Goal: Transaction & Acquisition: Purchase product/service

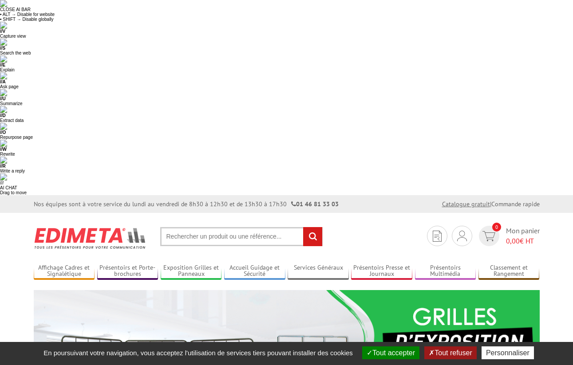
click at [404, 200] on link "Catalogue gratuit" at bounding box center [466, 204] width 48 height 8
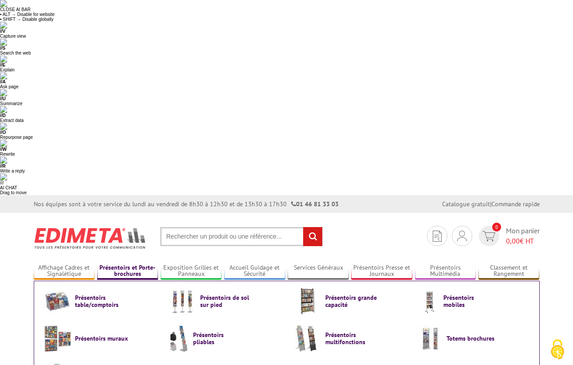
click at [127, 264] on link "Présentoirs et Porte-brochures" at bounding box center [127, 271] width 61 height 15
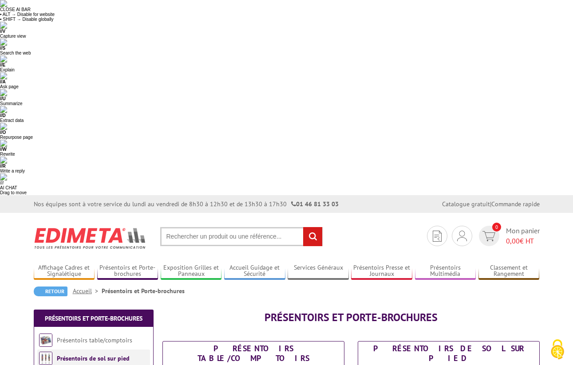
click at [95, 350] on li "Présentoirs de sol sur pied" at bounding box center [93, 359] width 113 height 18
click at [94, 355] on link "Présentoirs de sol sur pied" at bounding box center [93, 359] width 73 height 8
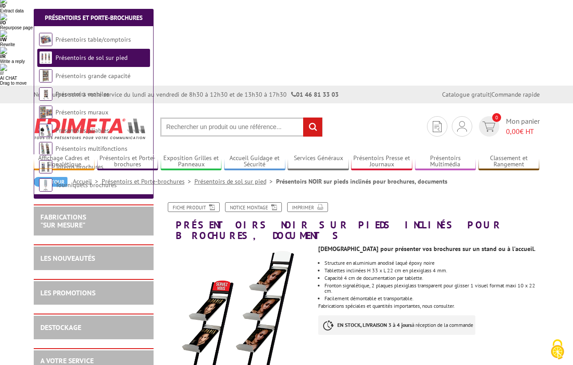
scroll to position [110, 0]
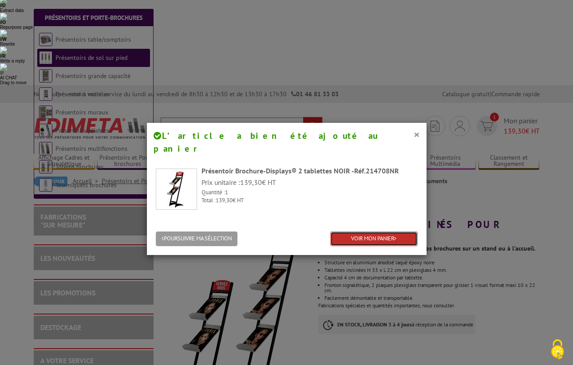
click at [365, 232] on link "VOIR MON PANIER" at bounding box center [373, 239] width 87 height 15
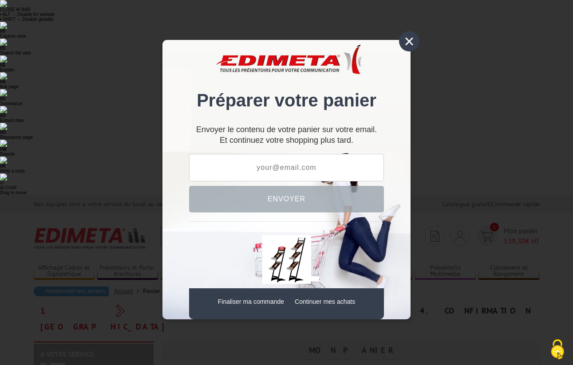
click at [410, 44] on div "×" at bounding box center [409, 41] width 20 height 20
